Goal: Task Accomplishment & Management: Manage account settings

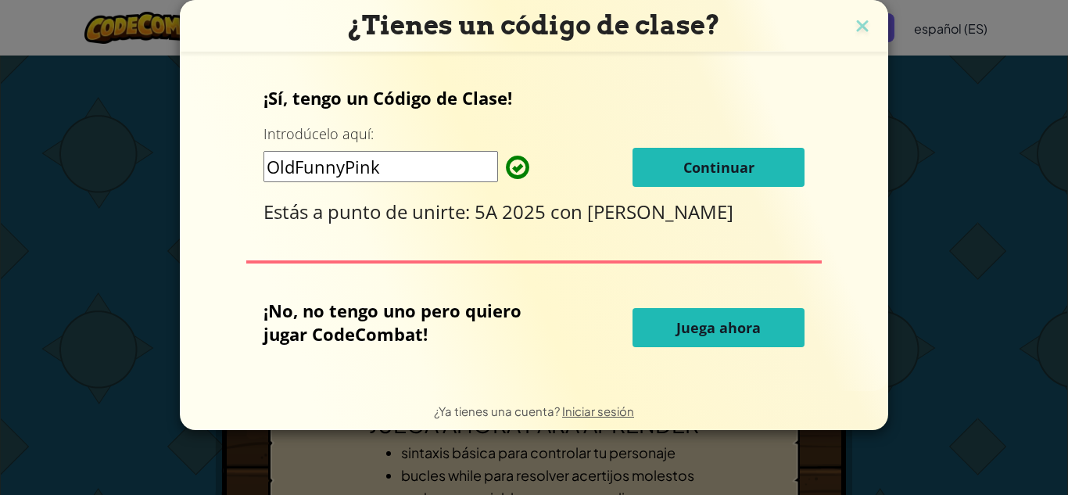
click at [745, 165] on font "Continuar" at bounding box center [718, 167] width 71 height 19
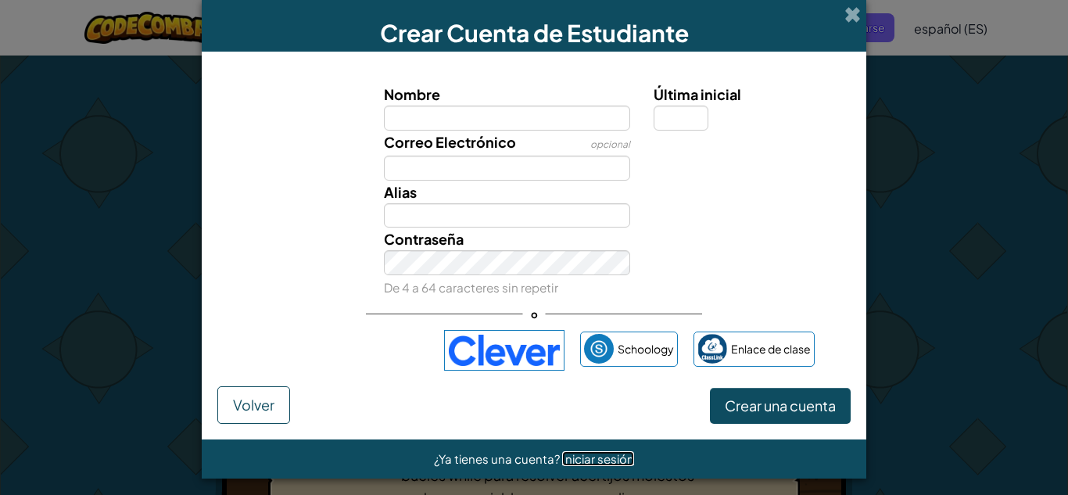
click at [623, 458] on font "Iniciar sesión" at bounding box center [598, 458] width 72 height 15
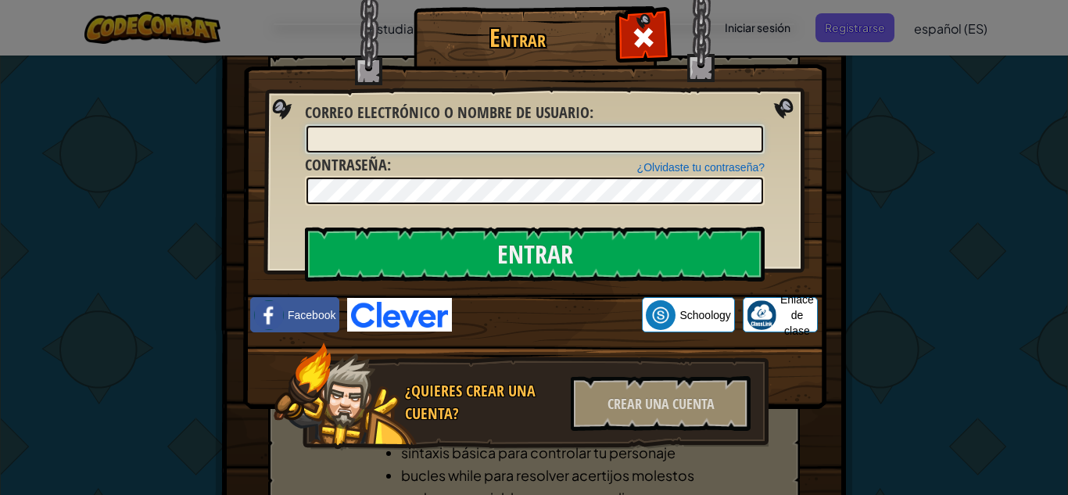
click at [408, 141] on input "Correo electrónico o nombre de usuario :" at bounding box center [534, 139] width 456 height 27
click at [815, 113] on img at bounding box center [534, 181] width 583 height 455
click at [643, 25] on span at bounding box center [643, 37] width 25 height 25
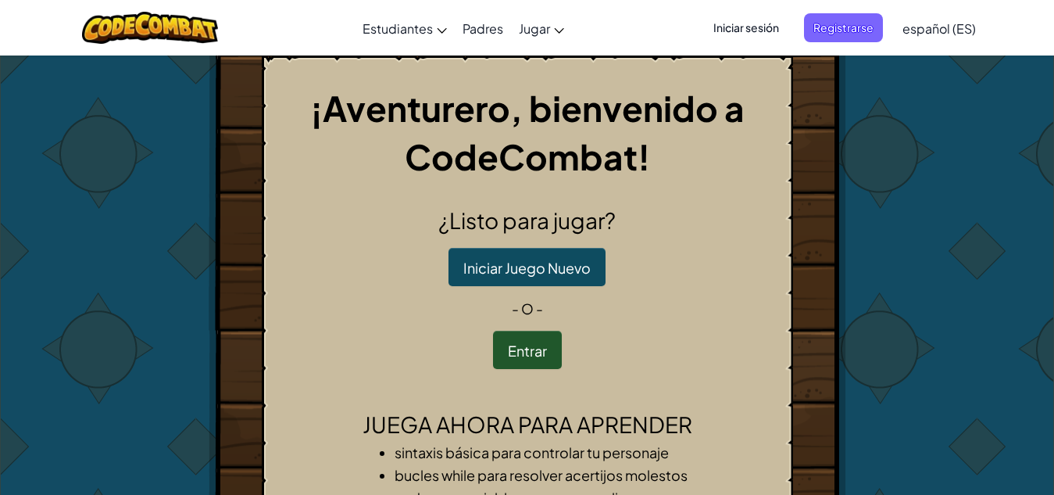
click at [728, 36] on span "Iniciar sesión" at bounding box center [746, 27] width 84 height 29
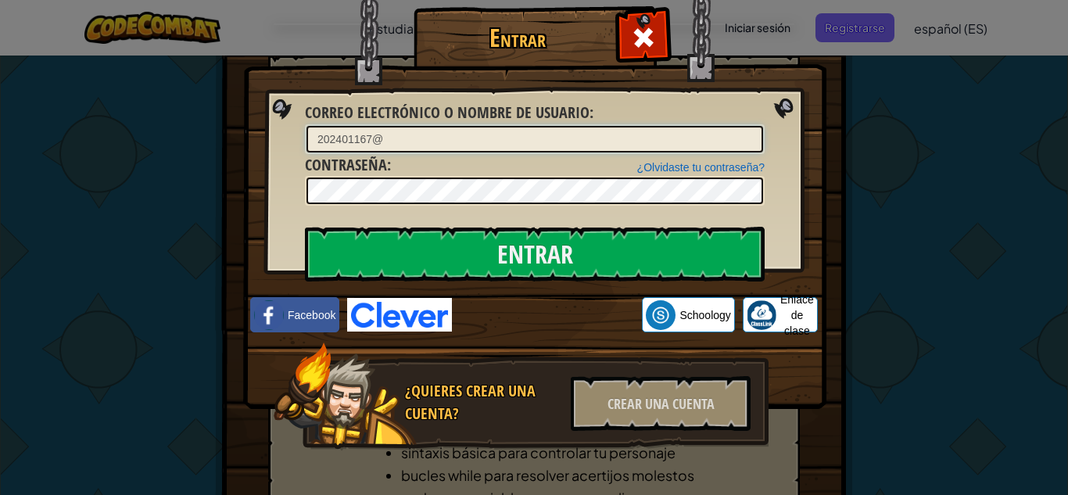
type input "202401167@"
click at [926, 122] on div "Entrar Error desconocido. Correo electrónico o nombre de usuario : 202401167@ ¿…" at bounding box center [534, 247] width 1068 height 495
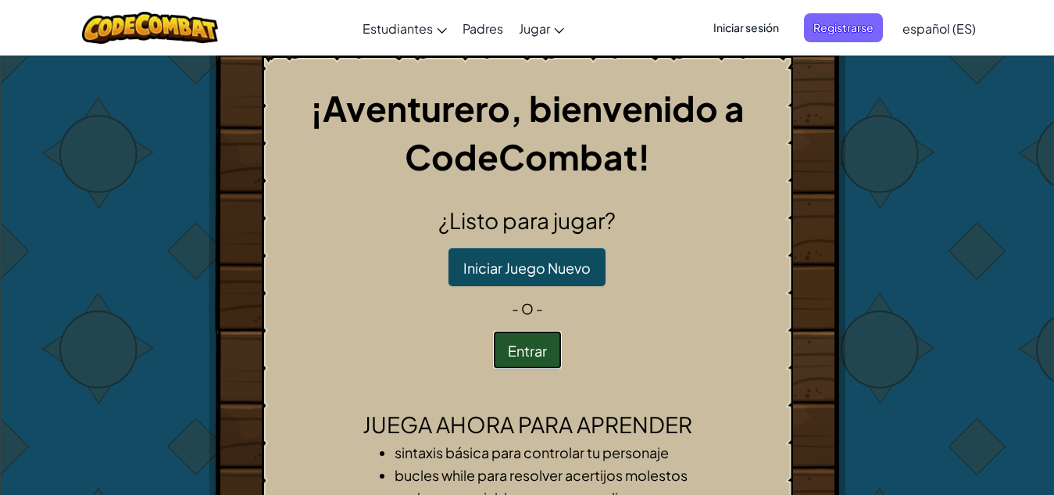
click at [544, 351] on font "Entrar" at bounding box center [527, 351] width 39 height 18
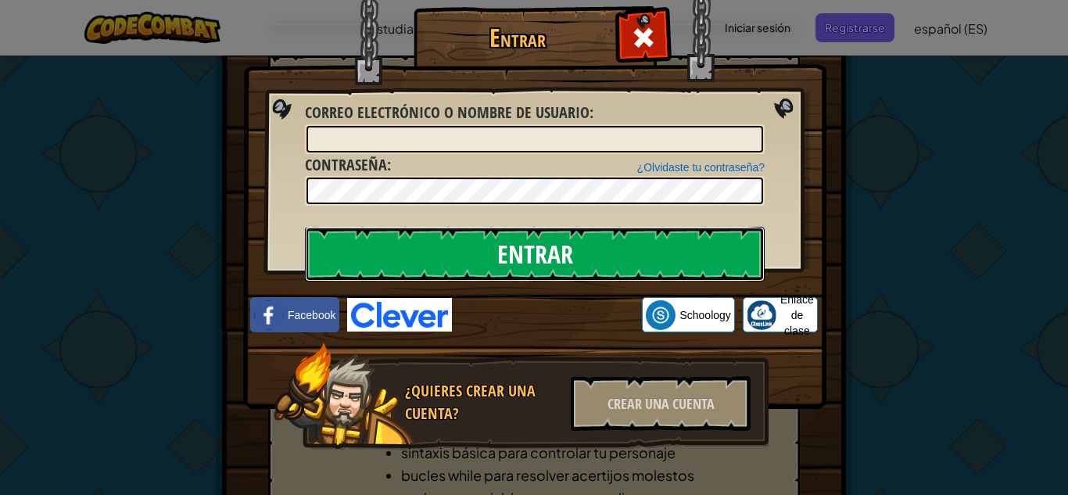
click at [483, 265] on input "Entrar" at bounding box center [535, 254] width 460 height 55
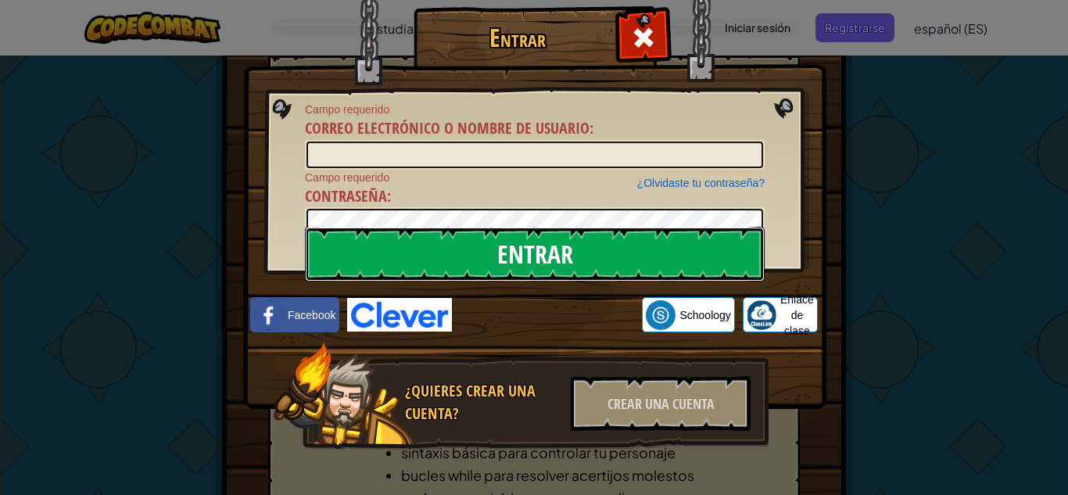
click at [476, 261] on input "Entrar" at bounding box center [535, 254] width 460 height 55
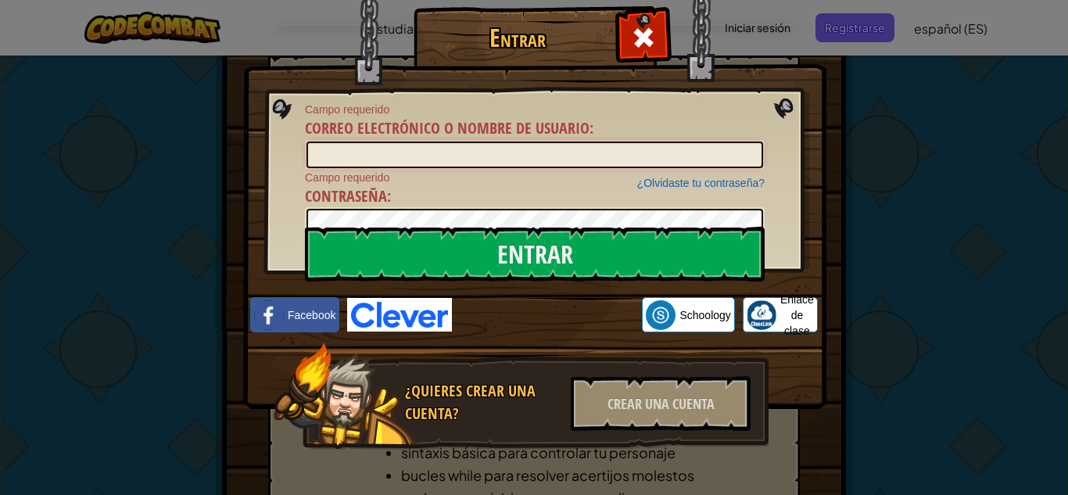
drag, startPoint x: 416, startPoint y: 145, endPoint x: 93, endPoint y: 37, distance: 340.3
click at [297, 119] on div "Entrar Campo requerido Correo electrónico o nombre de usuario : ¿Olvidaste tu c…" at bounding box center [534, 250] width 521 height 455
click at [433, 153] on input "Correo electrónico o nombre de usuario :" at bounding box center [534, 154] width 456 height 27
click at [695, 188] on font "¿Olvidaste tu contraseña?" at bounding box center [700, 183] width 127 height 13
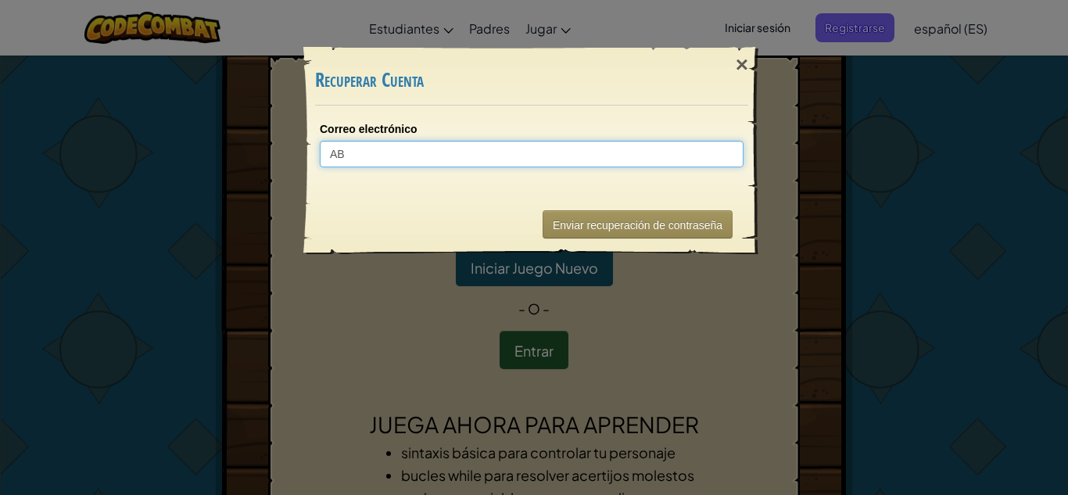
type input "A"
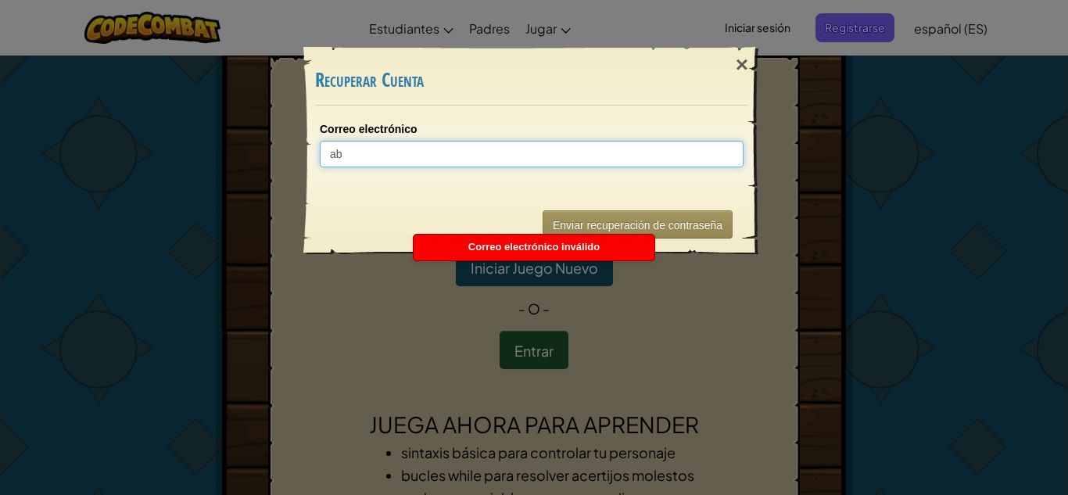
type input "a"
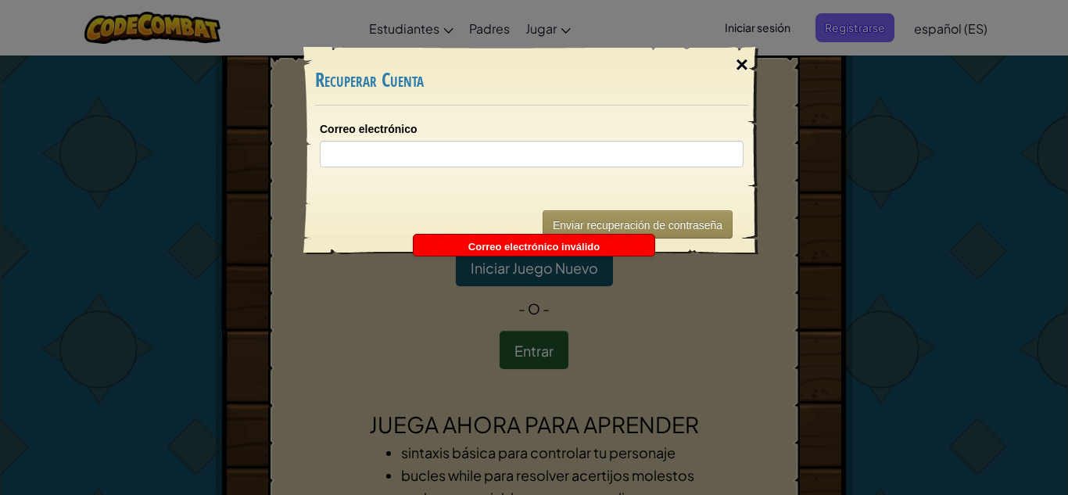
click at [749, 64] on div "×" at bounding box center [742, 64] width 36 height 45
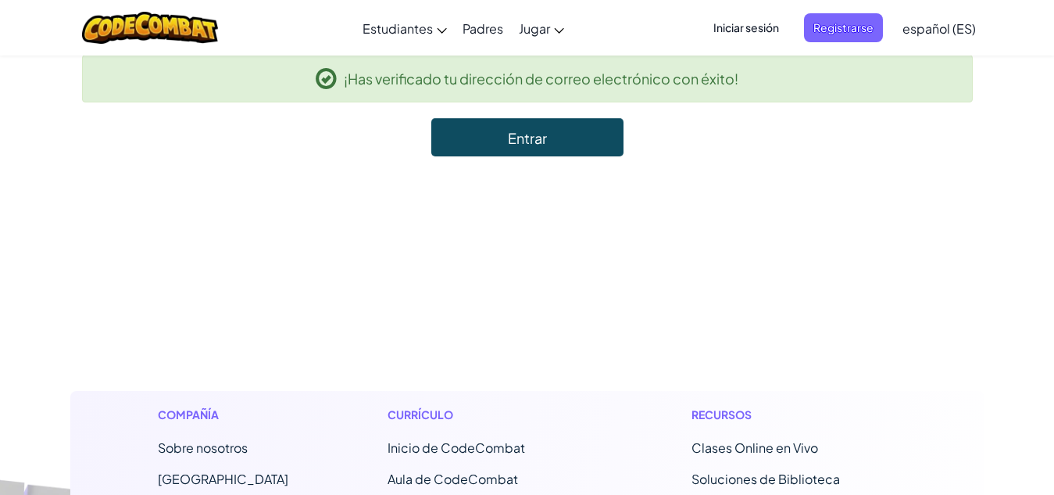
click at [536, 137] on font "Entrar" at bounding box center [527, 138] width 39 height 18
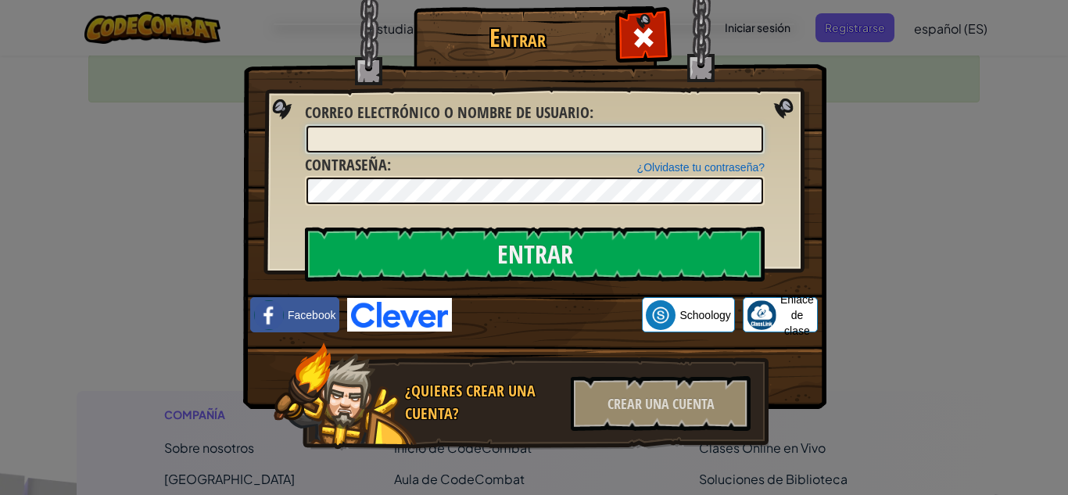
type input "202401167@juanaparicio.edu.gt"
click at [631, 36] on span at bounding box center [643, 37] width 25 height 25
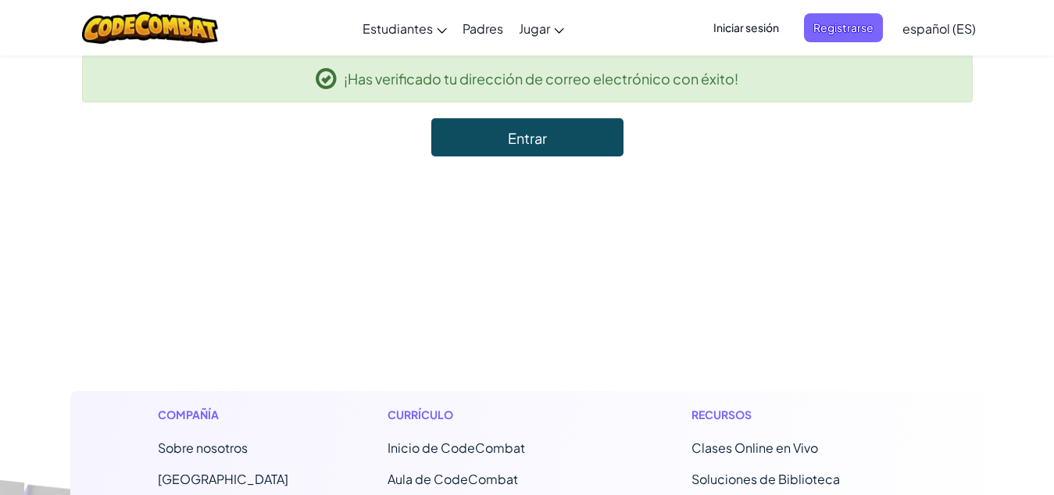
click at [585, 125] on link "Entrar" at bounding box center [527, 137] width 192 height 38
